Goal: Information Seeking & Learning: Learn about a topic

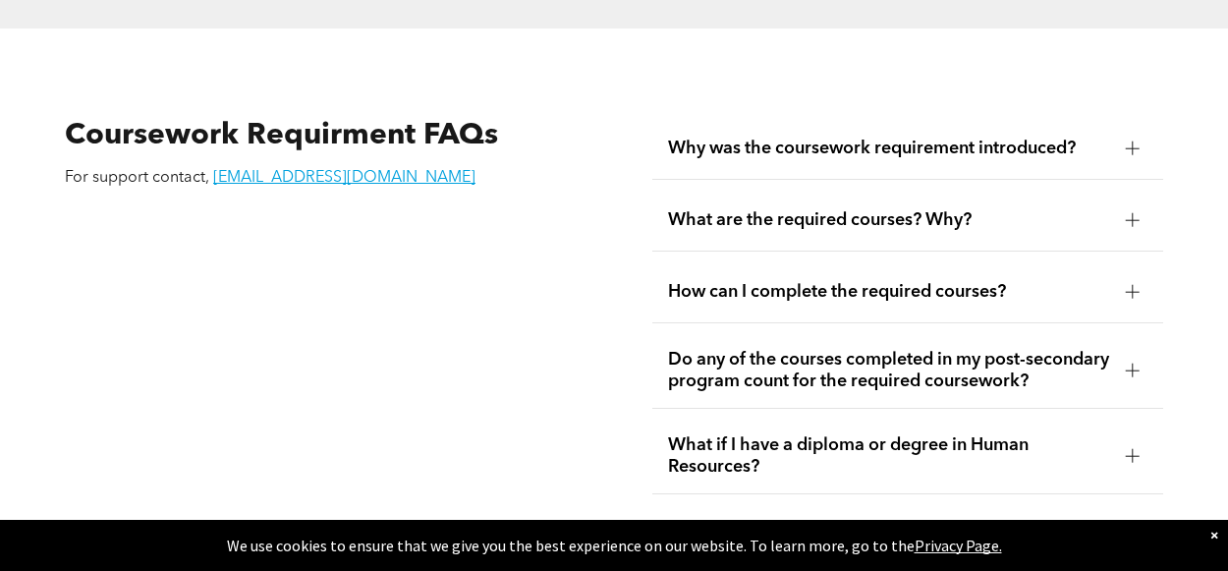
scroll to position [3261, 0]
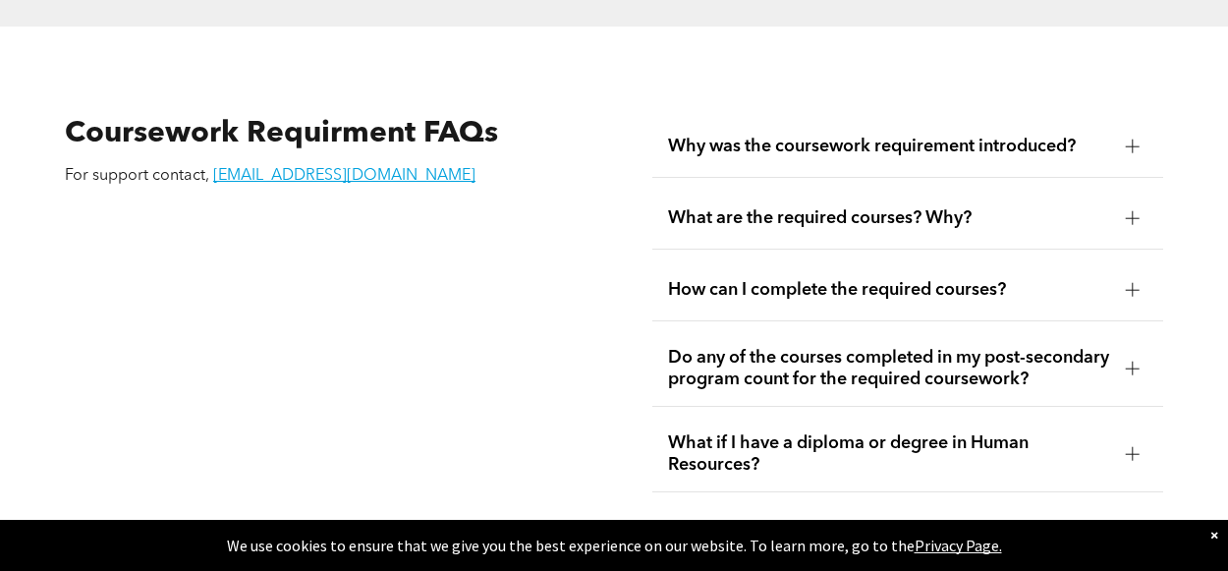
click at [1135, 283] on div at bounding box center [1133, 290] width 14 height 14
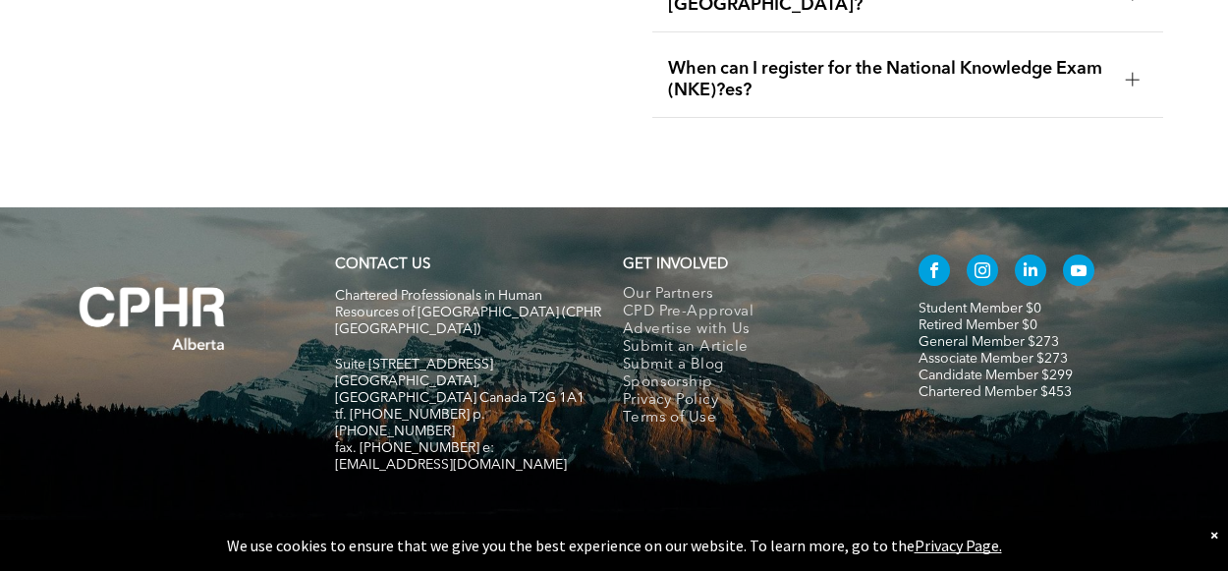
scroll to position [4053, 0]
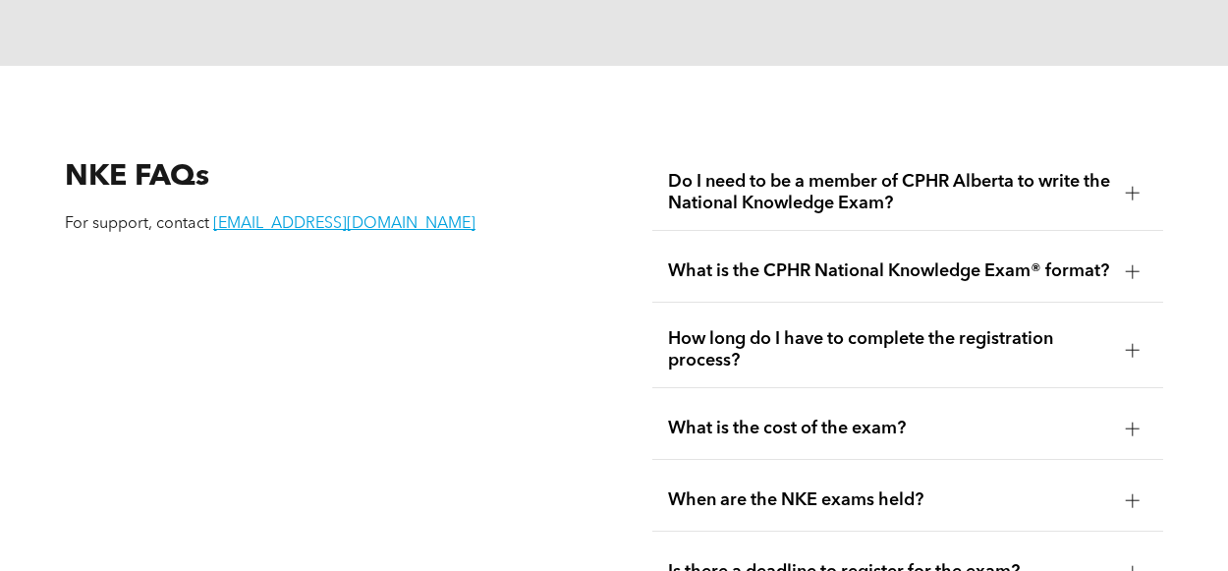
scroll to position [2318, 0]
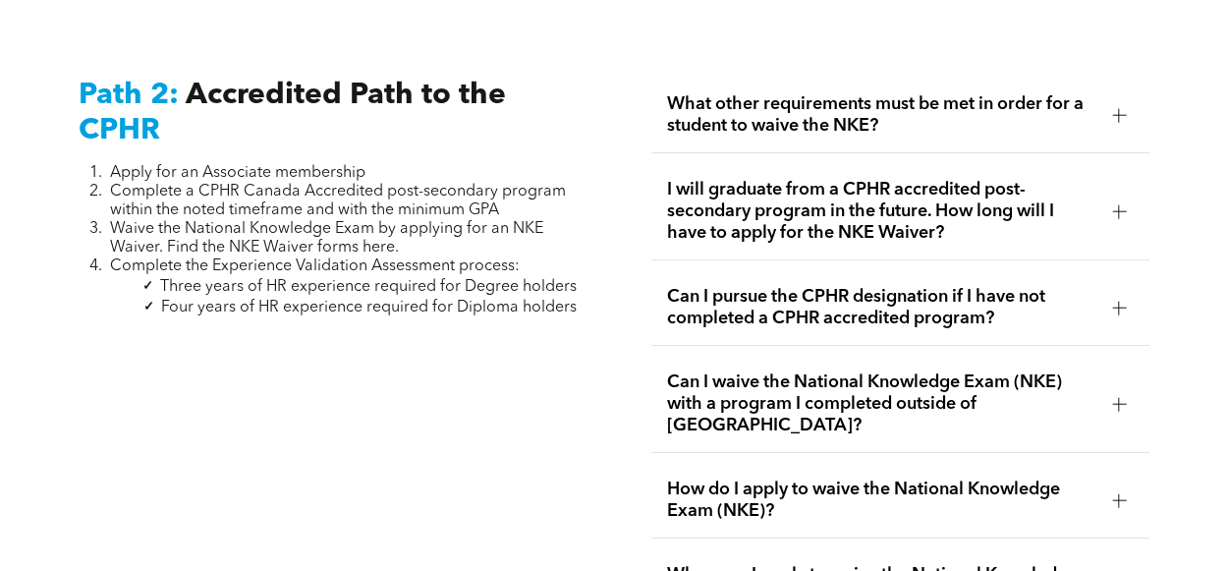
scroll to position [3104, 0]
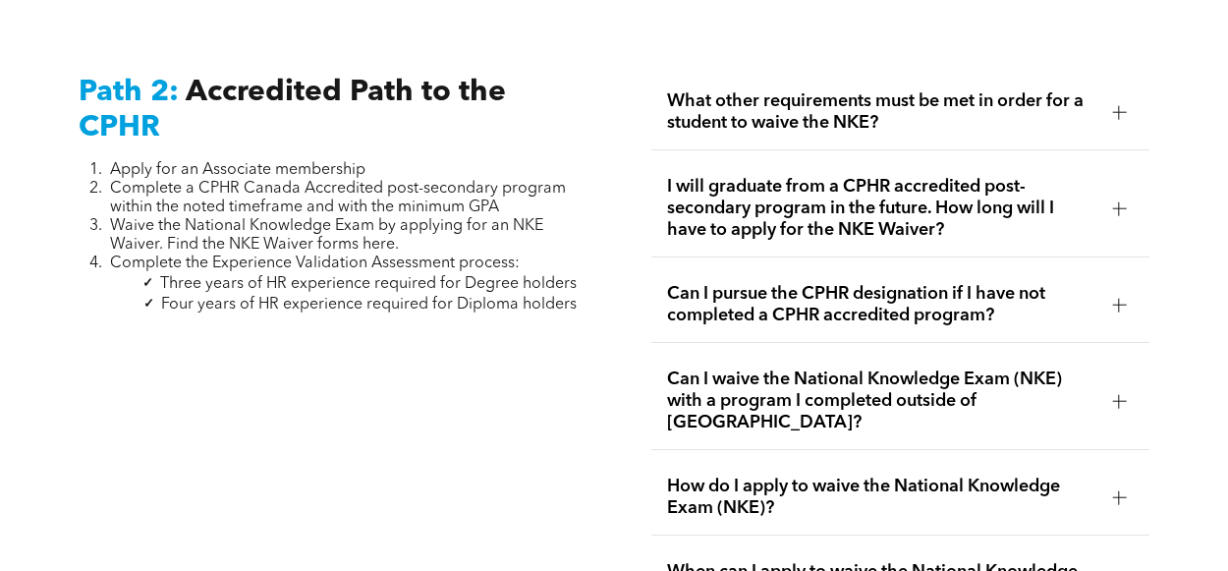
click at [1126, 207] on div at bounding box center [1119, 207] width 14 height 1
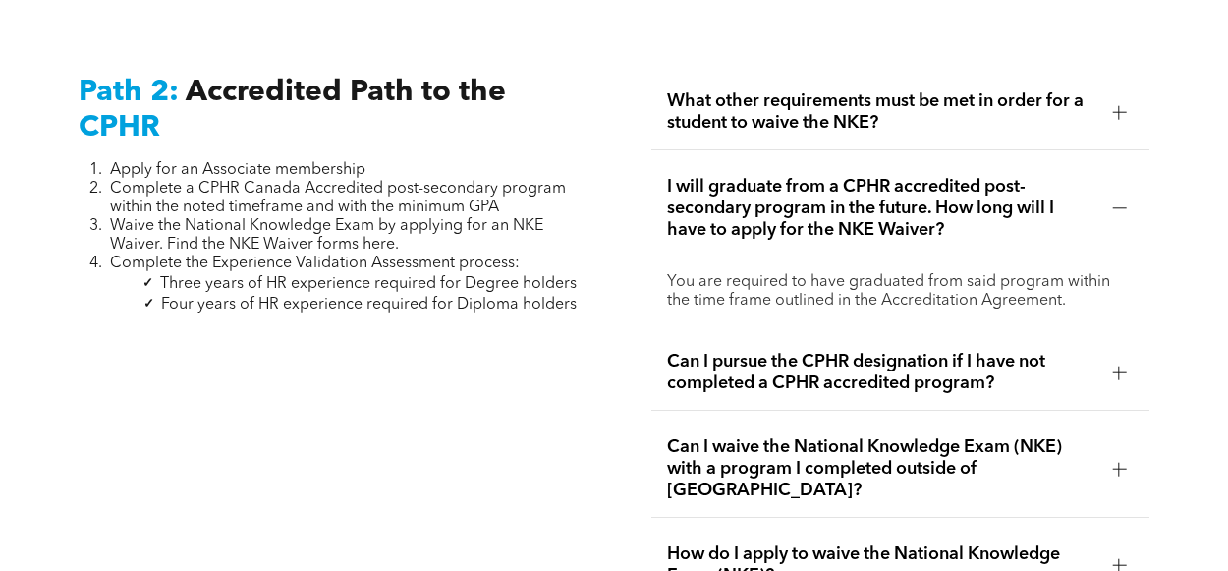
click at [1126, 207] on div at bounding box center [1119, 207] width 14 height 1
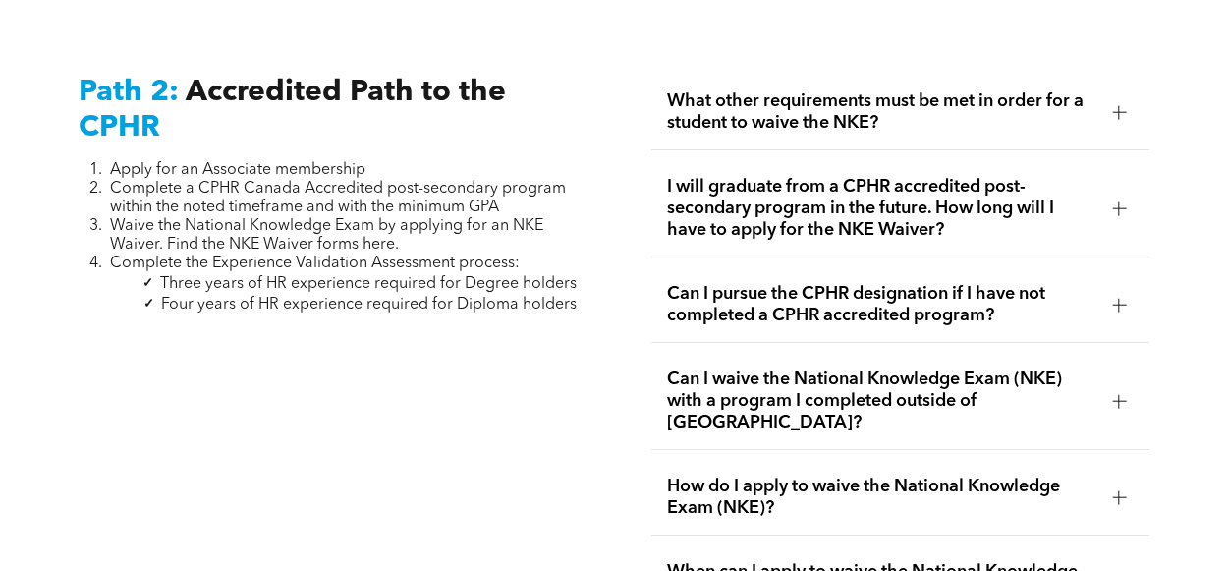
click at [1126, 105] on div at bounding box center [1119, 112] width 14 height 14
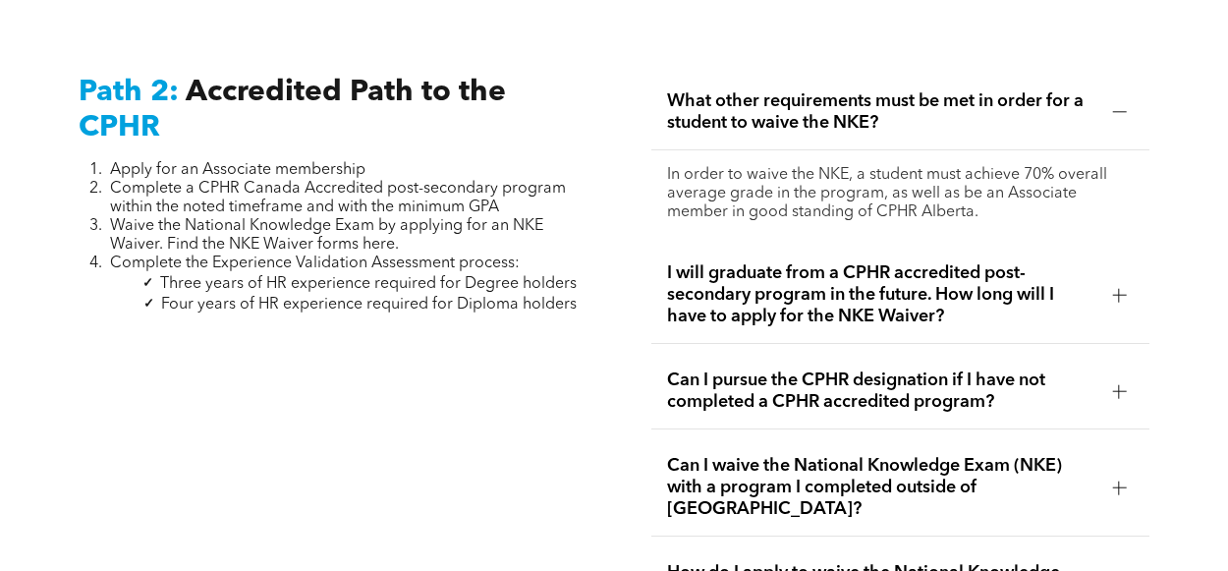
click at [1126, 105] on div at bounding box center [1119, 112] width 14 height 14
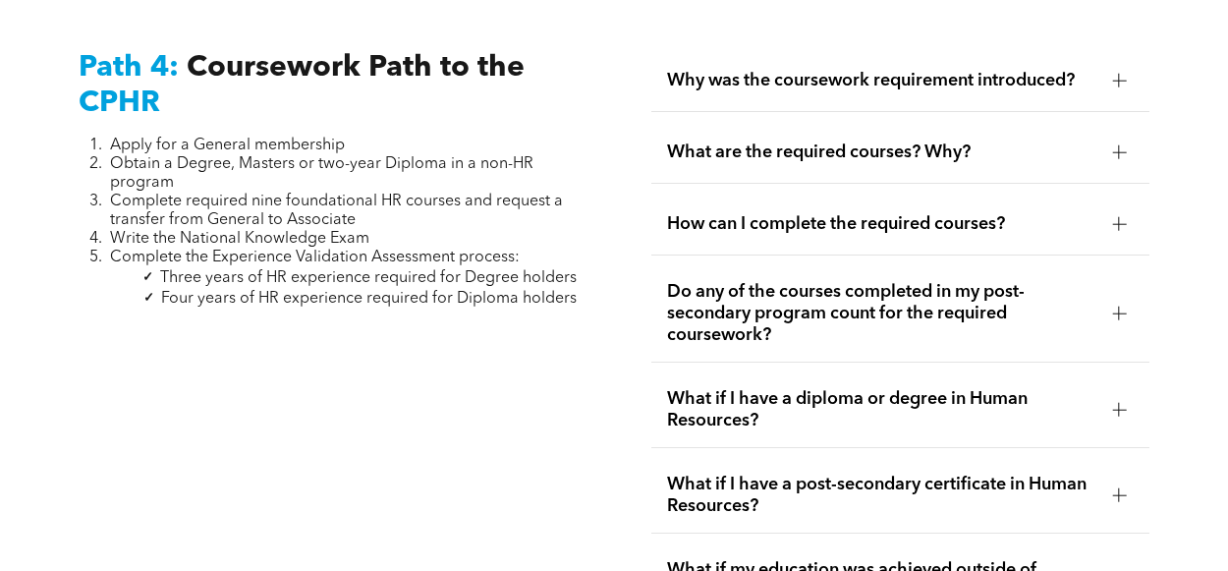
scroll to position [6051, 0]
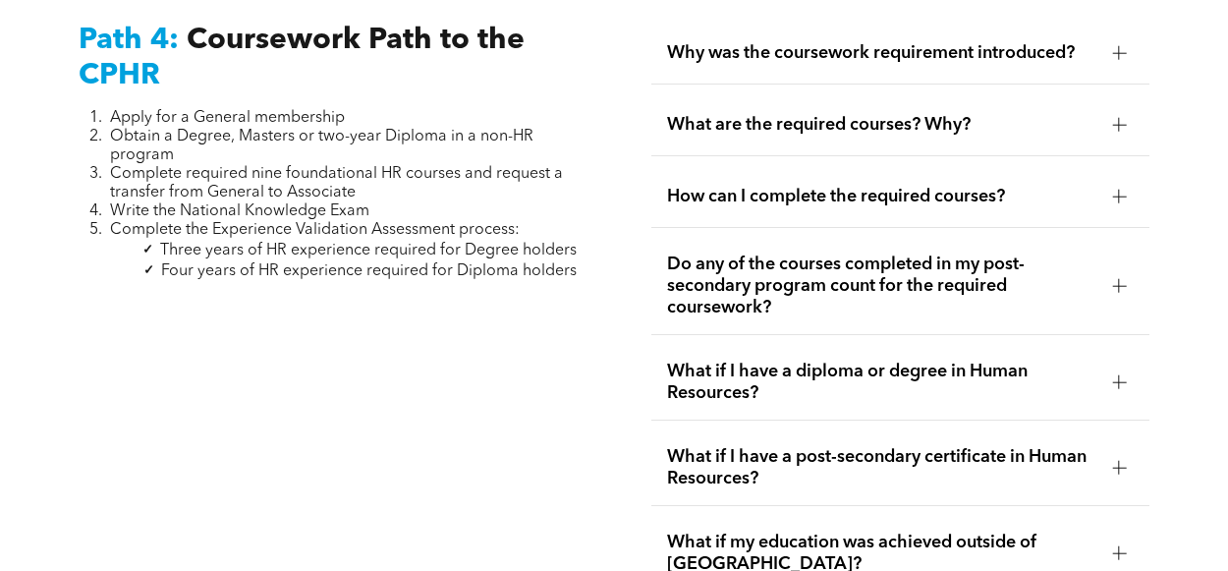
click at [1126, 195] on div at bounding box center [1119, 195] width 14 height 1
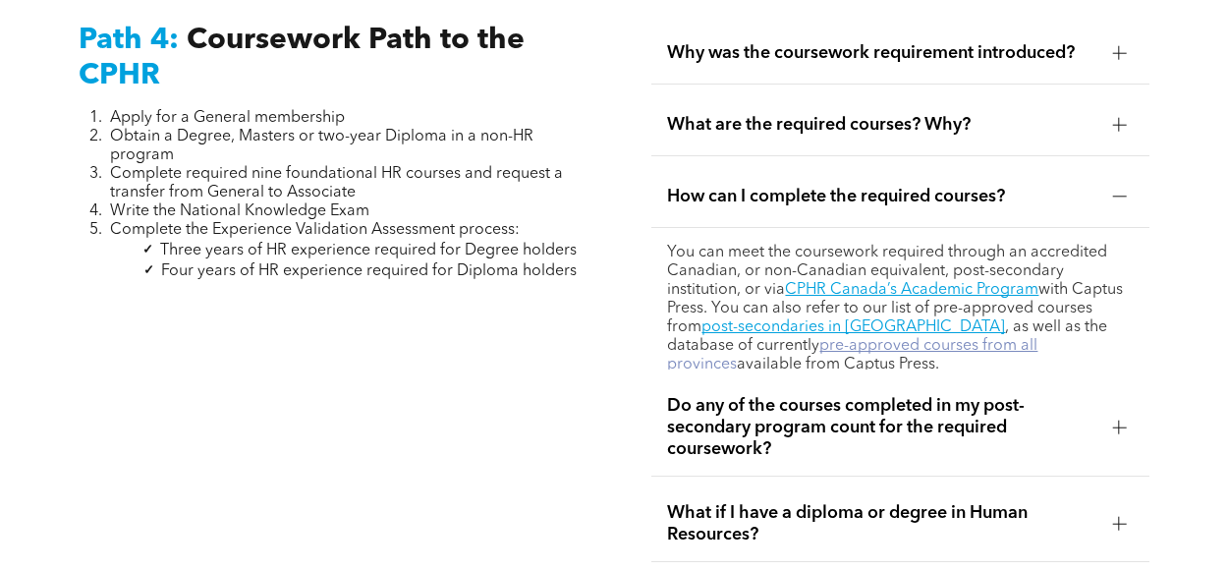
click at [1037, 338] on link "pre-approved courses from all provinces" at bounding box center [852, 355] width 370 height 34
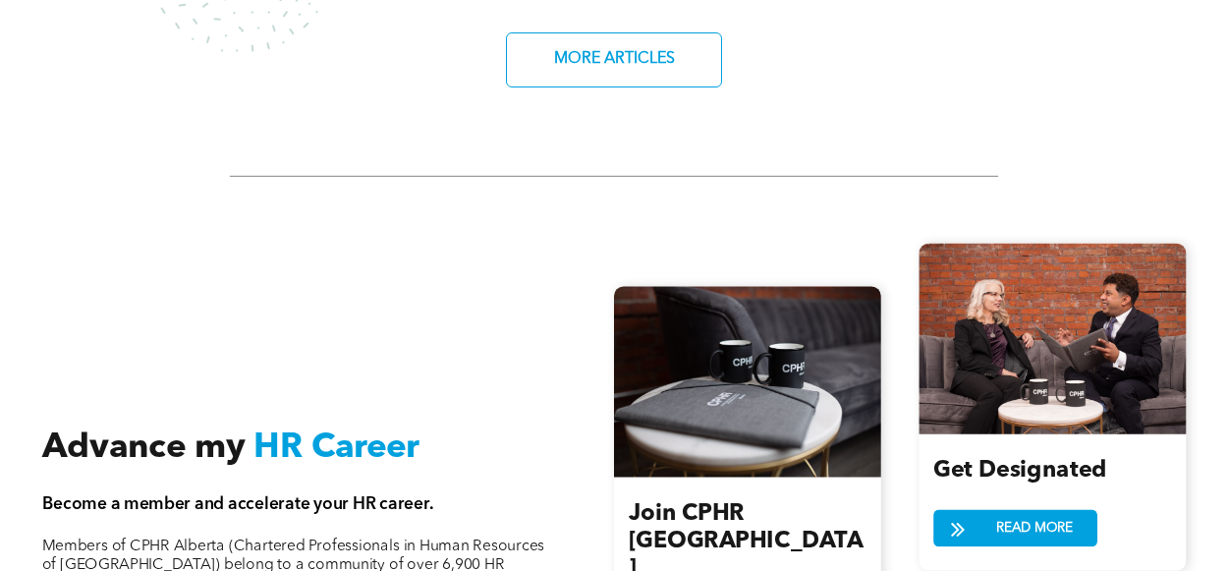
scroll to position [1808, 0]
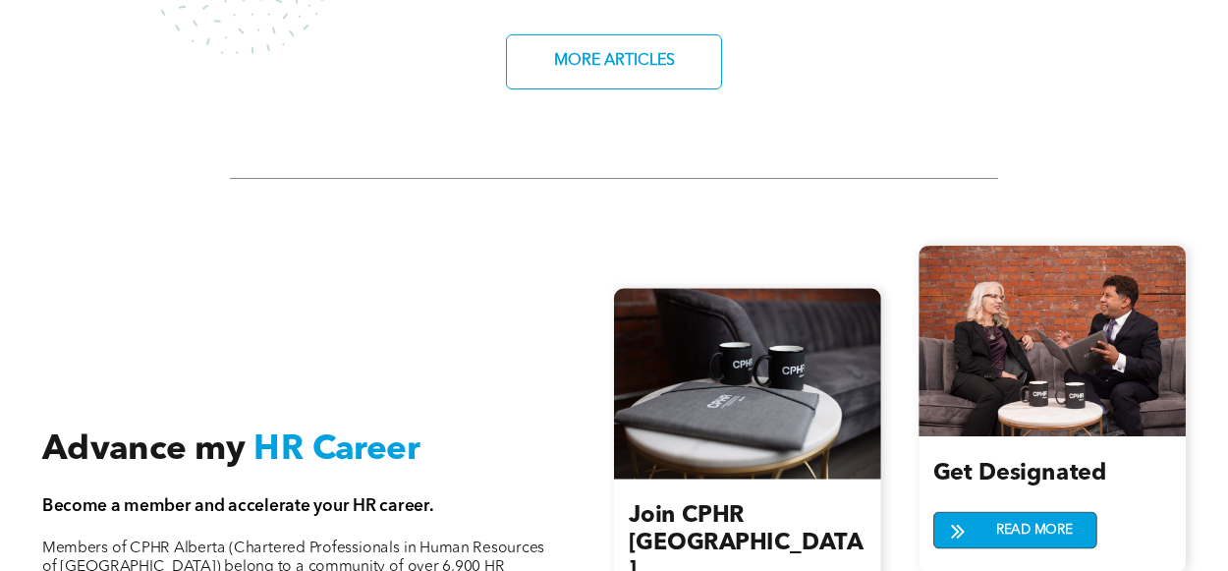
click at [1003, 520] on span "READ MORE" at bounding box center [1033, 529] width 89 height 35
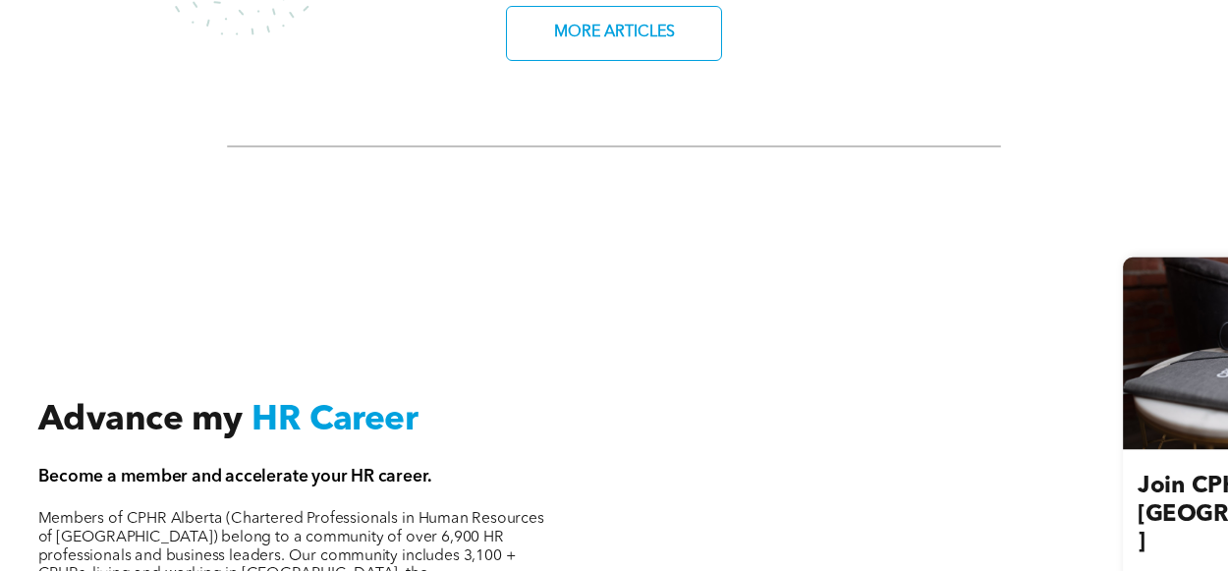
scroll to position [1808, 0]
